Goal: Find specific page/section: Find specific page/section

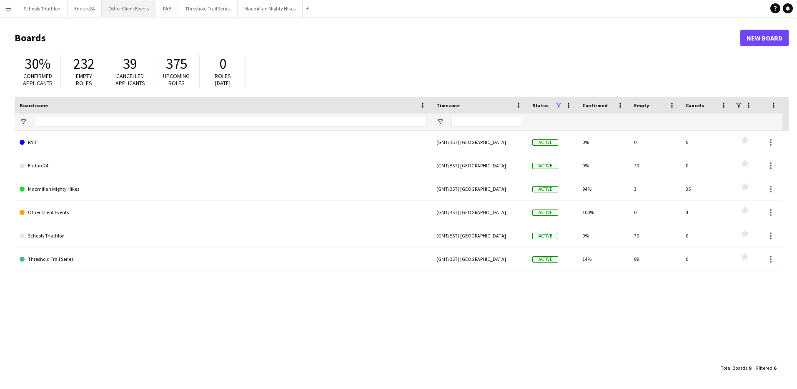
click at [115, 12] on button "Other Client Events Close" at bounding box center [129, 8] width 55 height 16
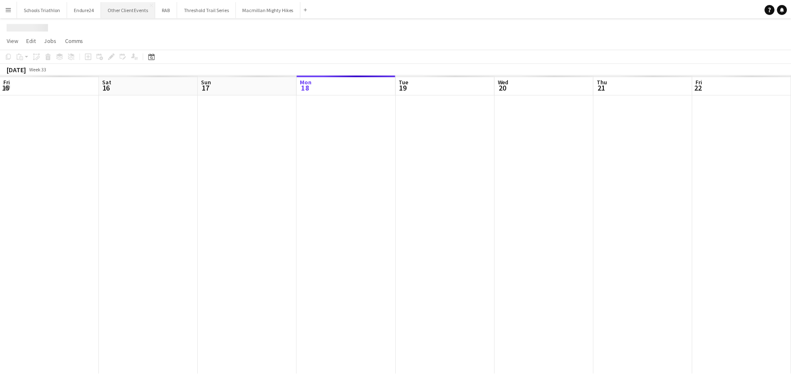
scroll to position [0, 199]
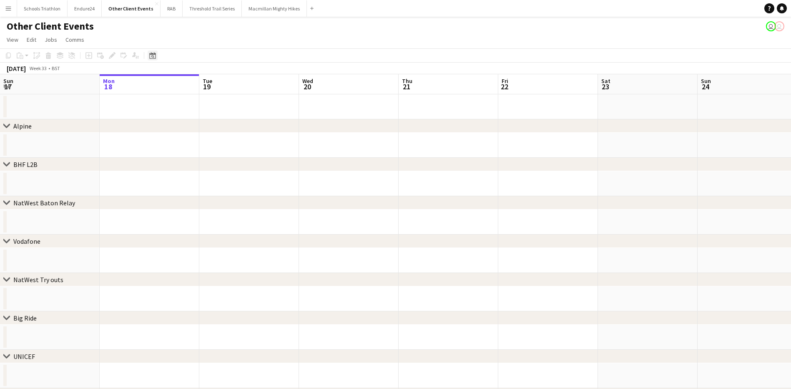
click at [152, 55] on icon at bounding box center [152, 55] width 6 height 7
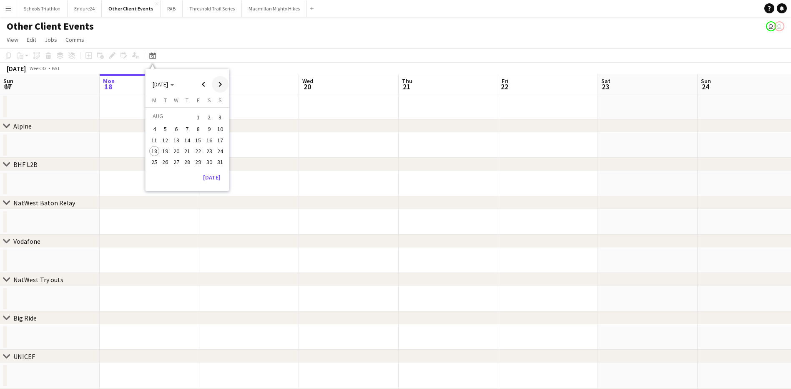
click at [223, 82] on span "Next month" at bounding box center [220, 84] width 17 height 17
click at [208, 148] on span "20" at bounding box center [209, 149] width 10 height 10
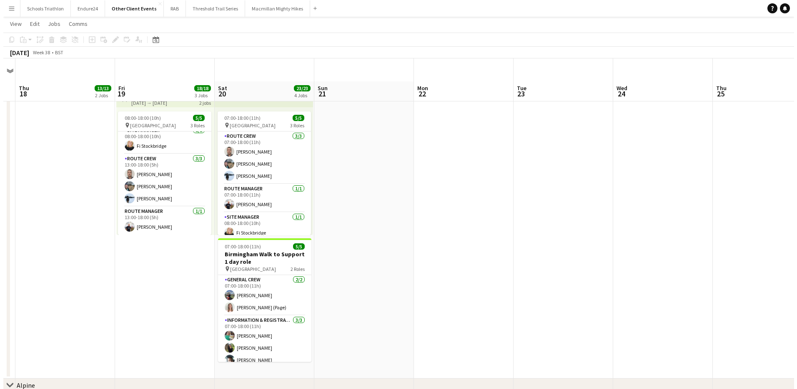
scroll to position [0, 0]
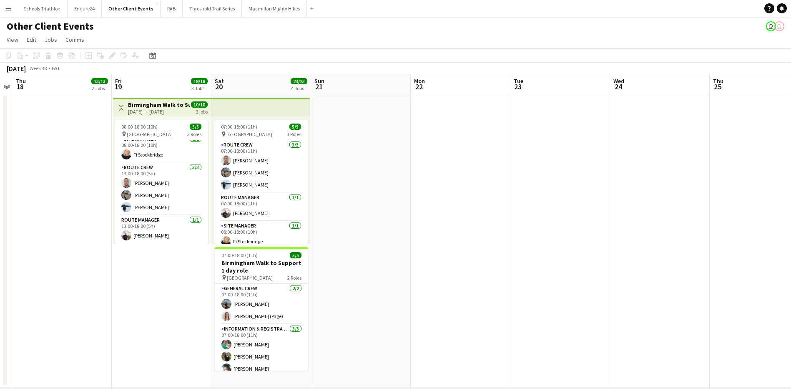
click at [10, 10] on app-icon "Menu" at bounding box center [8, 8] width 7 height 7
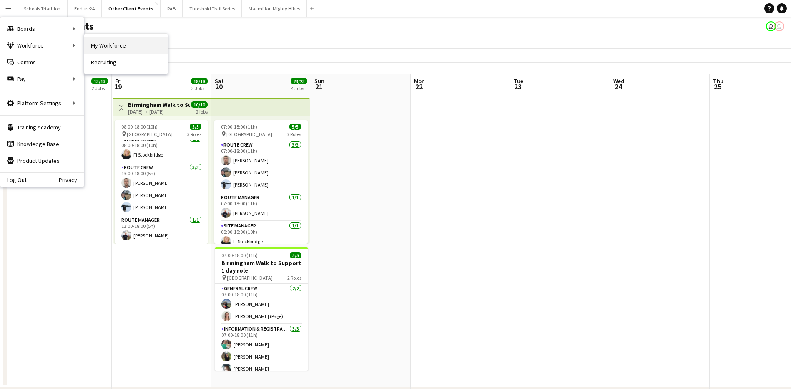
click at [133, 40] on link "My Workforce" at bounding box center [125, 45] width 83 height 17
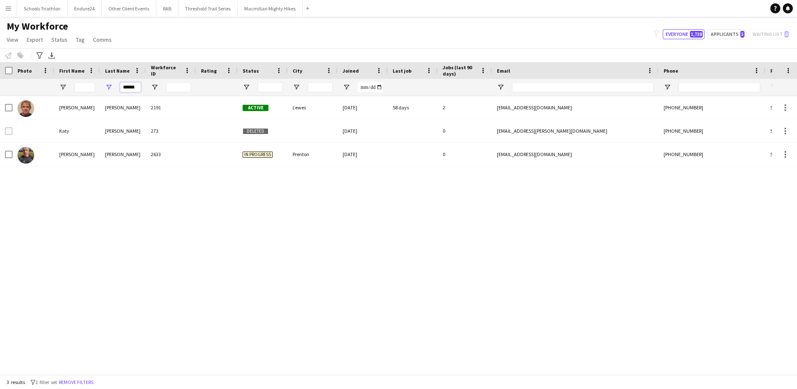
click at [130, 88] on input "******" at bounding box center [130, 87] width 21 height 10
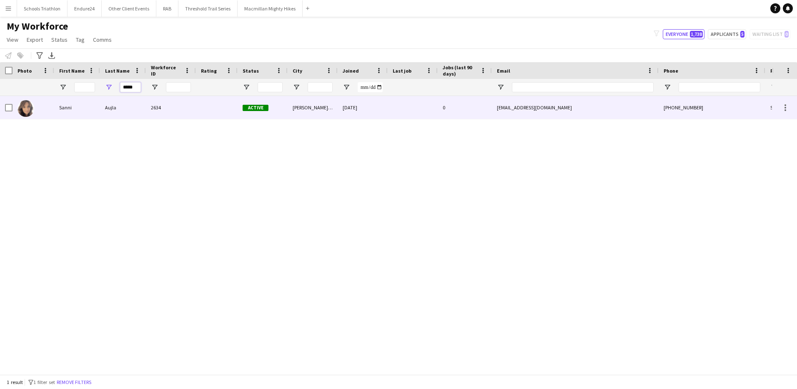
type input "*****"
click at [187, 112] on div "2634" at bounding box center [171, 107] width 50 height 23
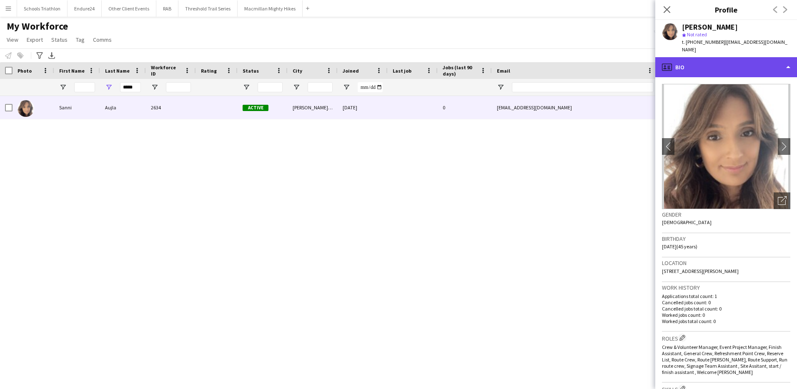
click at [693, 68] on div "profile Bio" at bounding box center [726, 67] width 142 height 20
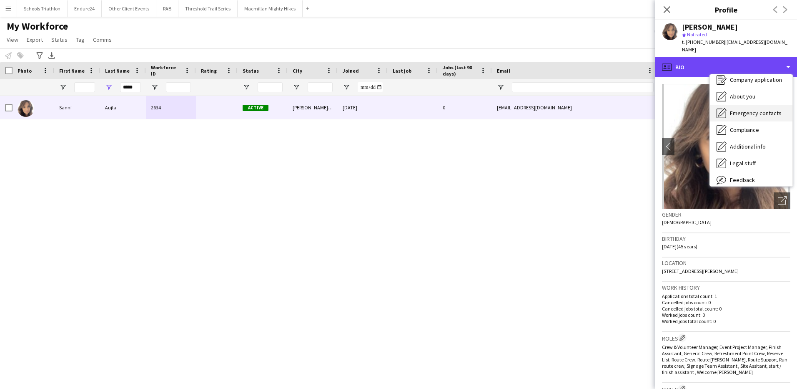
scroll to position [45, 0]
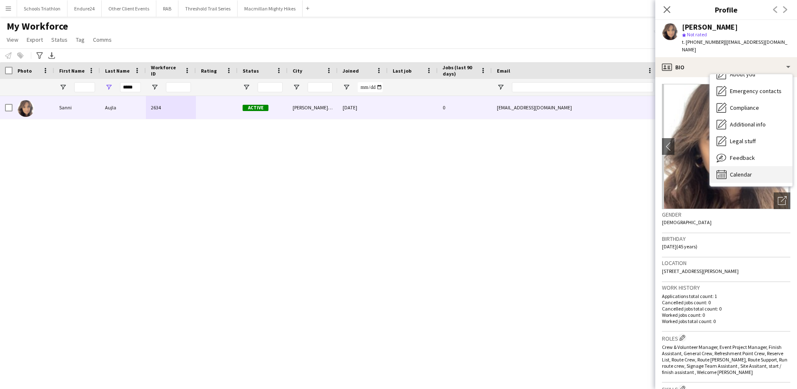
click at [748, 171] on span "Calendar" at bounding box center [741, 175] width 22 height 8
